Goal: Information Seeking & Learning: Understand process/instructions

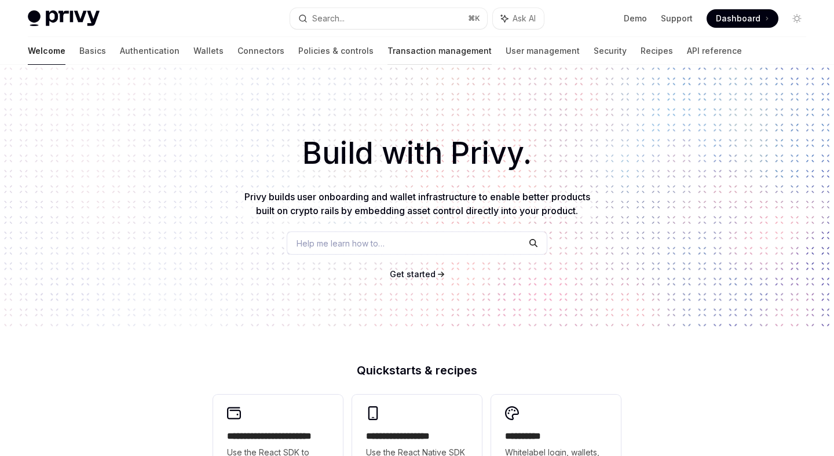
click at [387, 54] on link "Transaction management" at bounding box center [439, 51] width 104 height 28
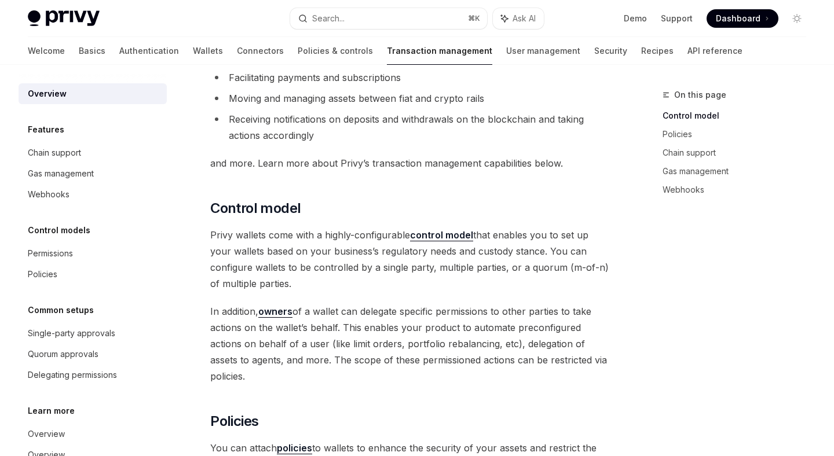
scroll to position [296, 0]
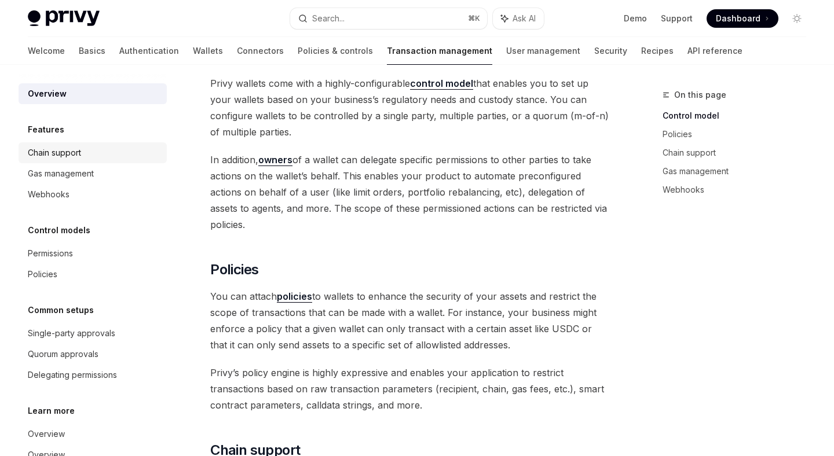
click at [117, 151] on div "Chain support" at bounding box center [94, 153] width 132 height 14
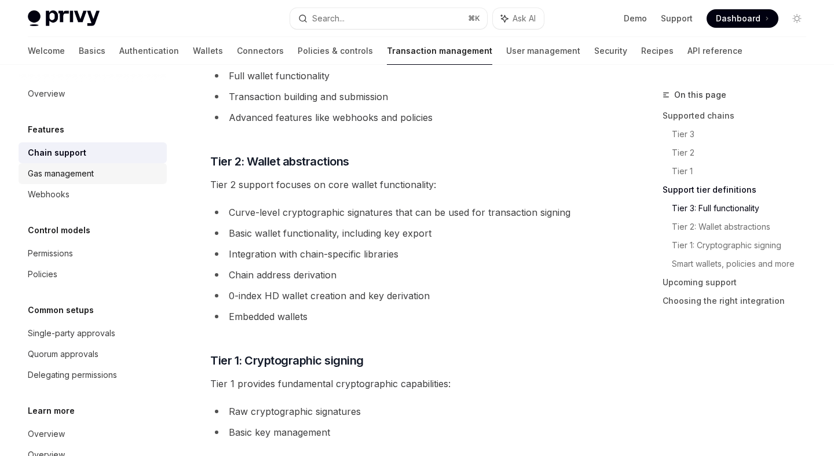
click at [96, 175] on div "Gas management" at bounding box center [94, 174] width 132 height 14
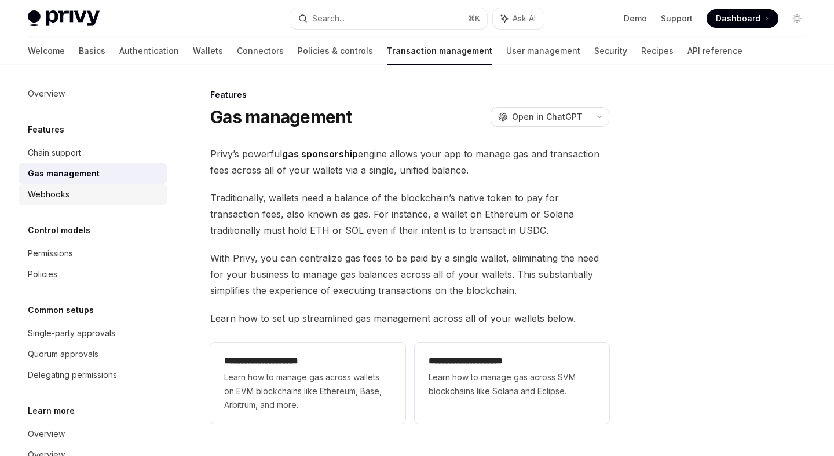
click at [97, 195] on div "Webhooks" at bounding box center [94, 195] width 132 height 14
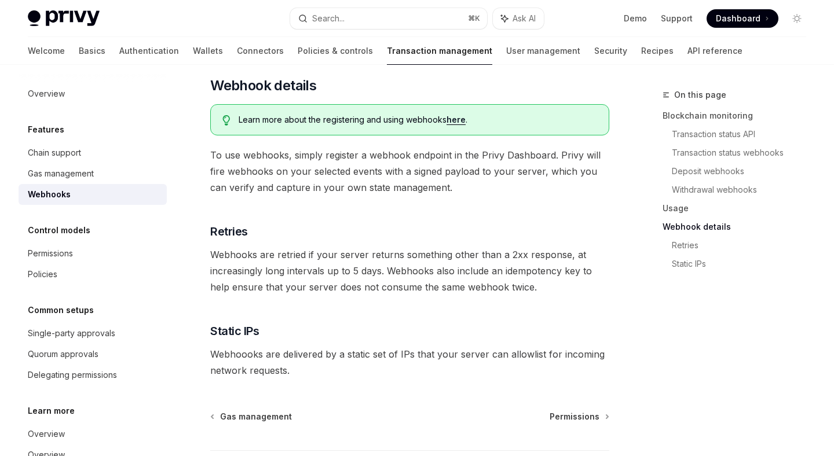
scroll to position [707, 0]
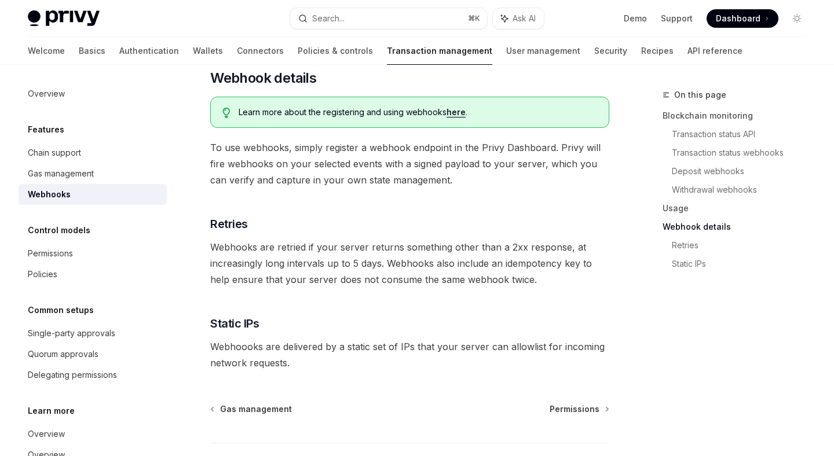
click at [105, 230] on div "Control models" at bounding box center [93, 231] width 148 height 14
click at [100, 156] on div "Chain support" at bounding box center [94, 153] width 132 height 14
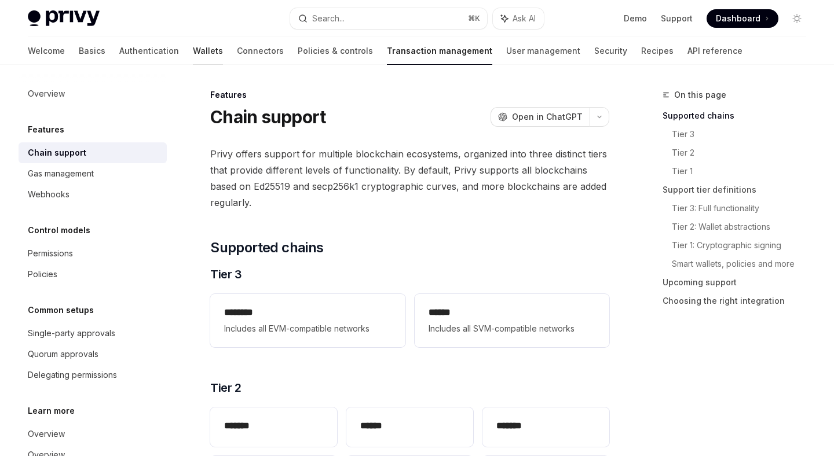
click at [193, 49] on link "Wallets" at bounding box center [208, 51] width 30 height 28
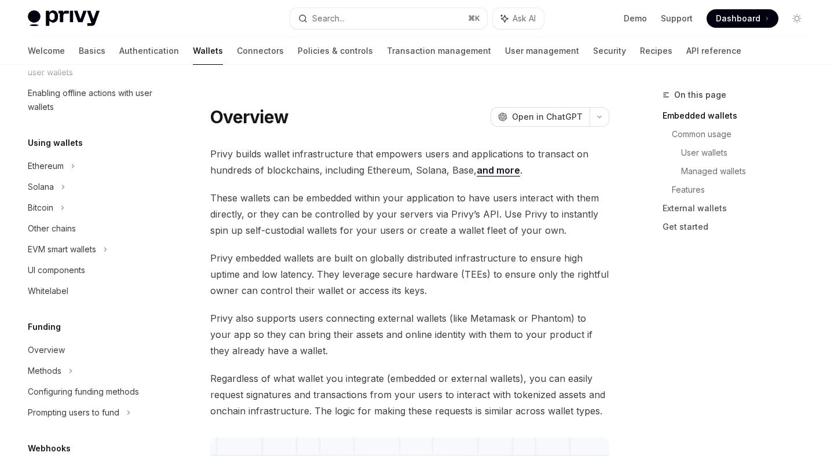
scroll to position [228, 0]
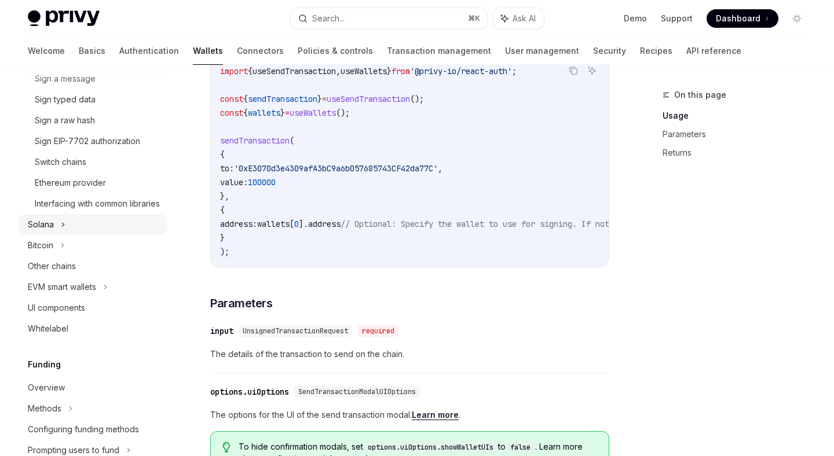
scroll to position [440, 0]
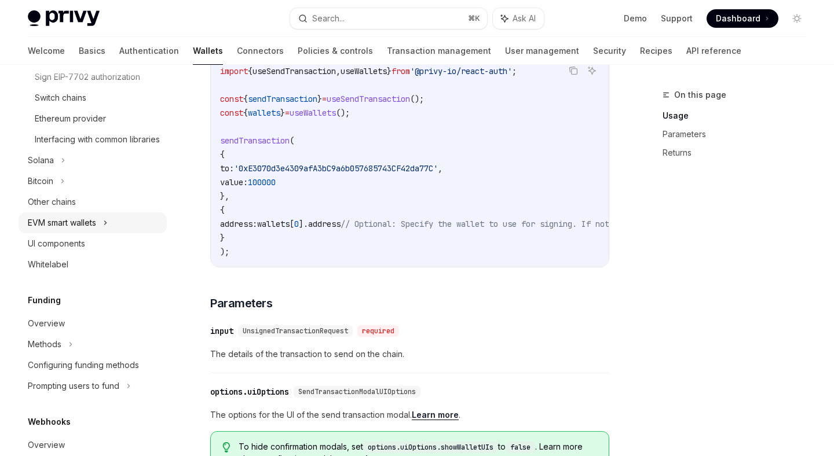
click at [111, 228] on div "EVM smart wallets" at bounding box center [93, 223] width 148 height 21
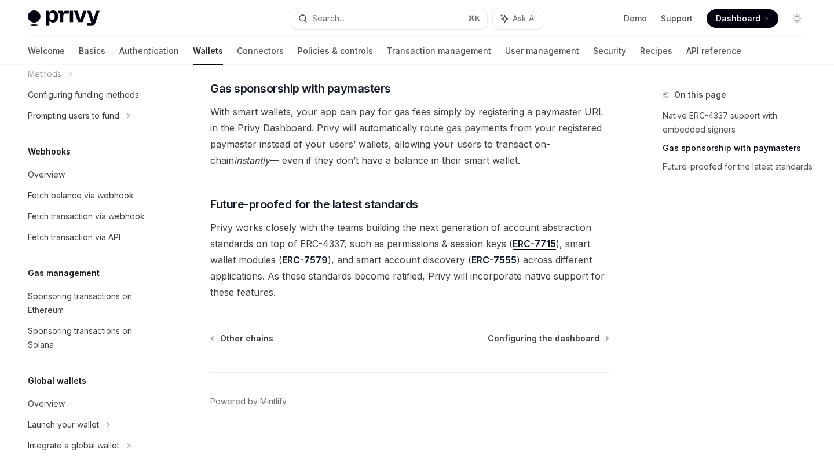
scroll to position [777, 0]
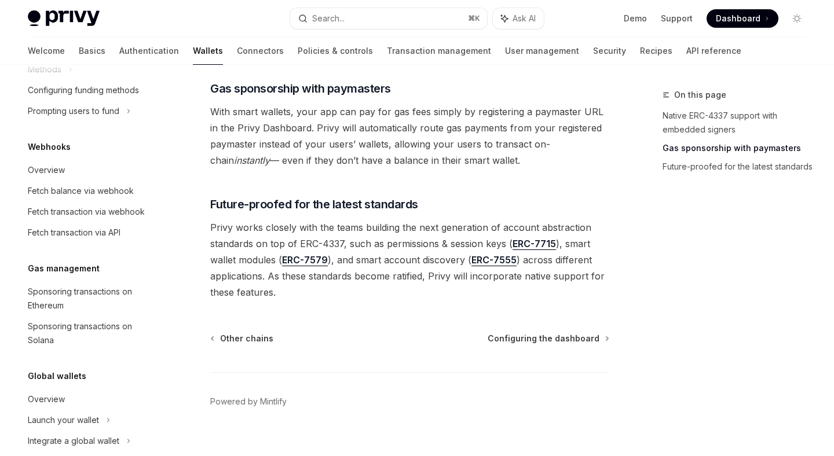
click at [93, 177] on div "Overview" at bounding box center [94, 170] width 132 height 14
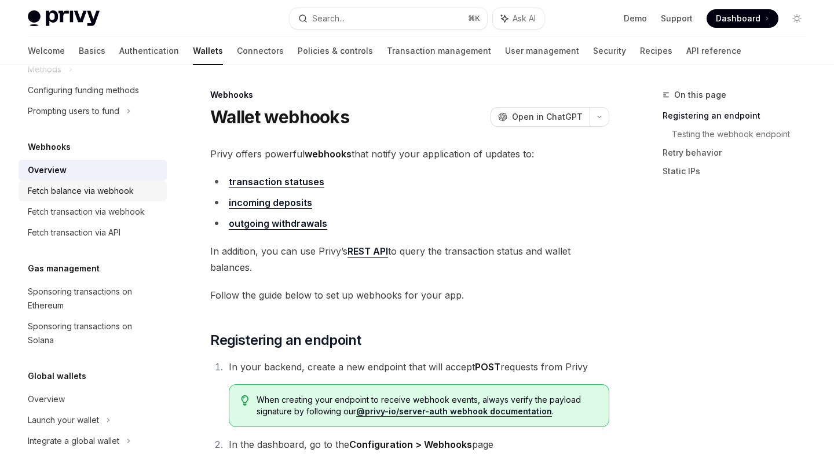
click at [98, 198] on div "Fetch balance via webhook" at bounding box center [81, 191] width 106 height 14
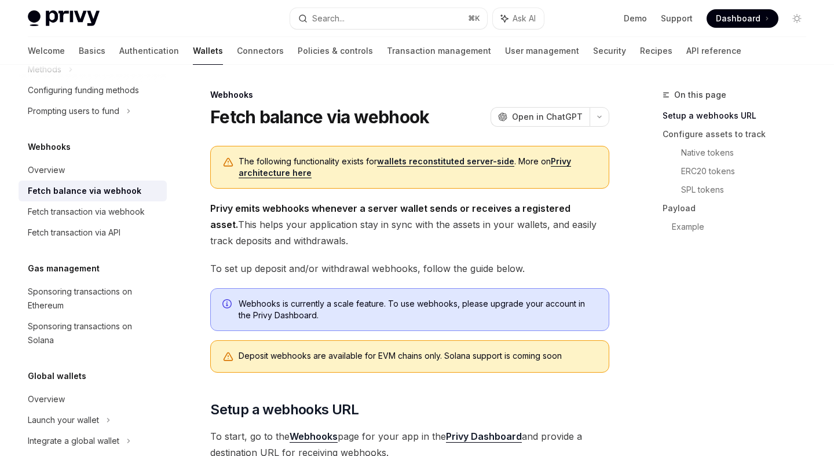
click at [401, 161] on link "wallets reconstituted server-side" at bounding box center [445, 161] width 137 height 10
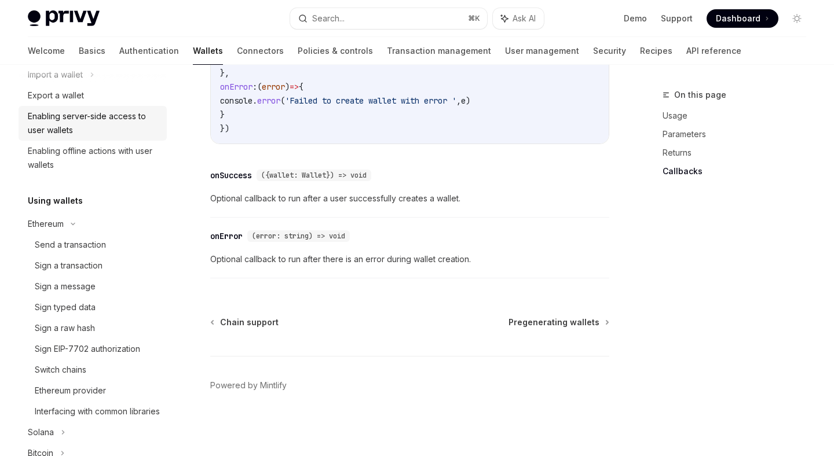
scroll to position [197, 0]
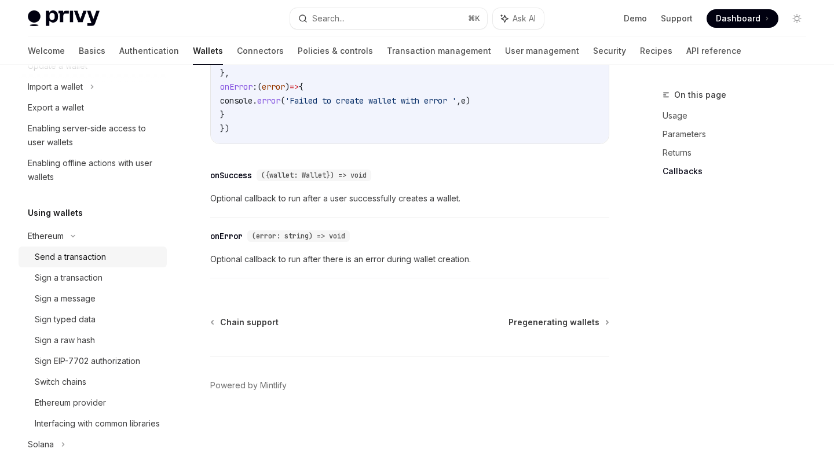
click at [94, 267] on link "Send a transaction" at bounding box center [93, 257] width 148 height 21
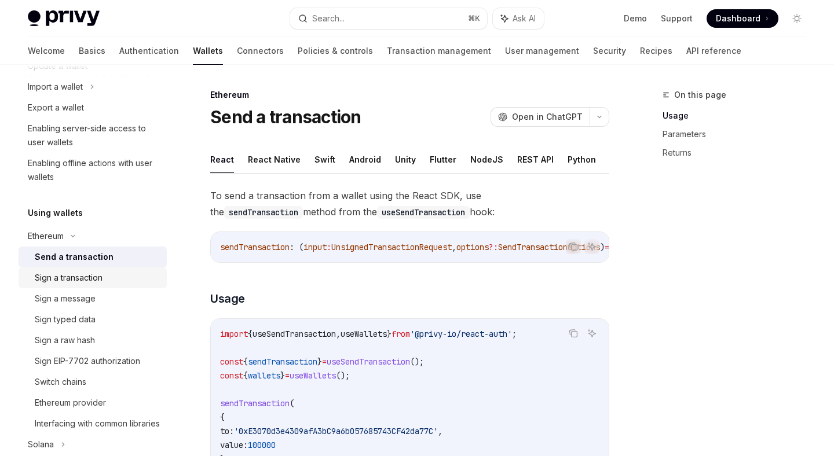
click at [93, 286] on link "Sign a transaction" at bounding box center [93, 278] width 148 height 21
click at [96, 257] on div "Send a transaction" at bounding box center [70, 257] width 71 height 14
type textarea "*"
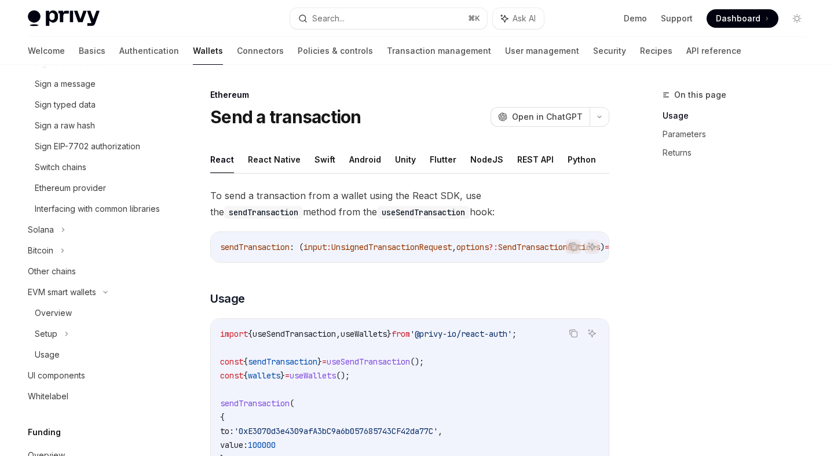
scroll to position [413, 0]
